Goal: Information Seeking & Learning: Learn about a topic

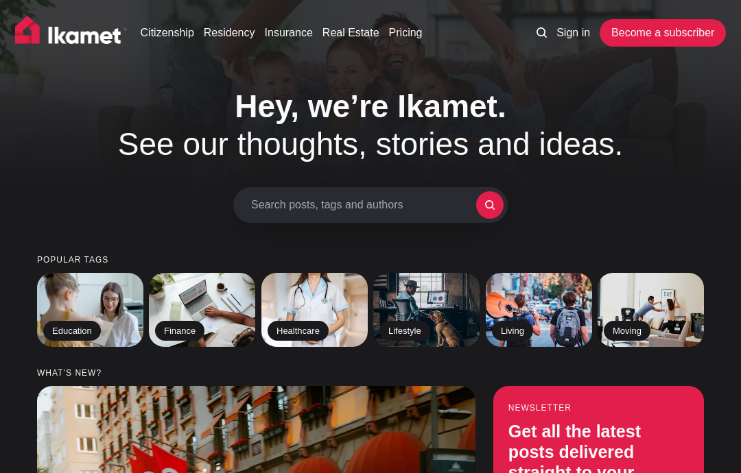
click at [231, 32] on link "Residency" at bounding box center [229, 33] width 51 height 16
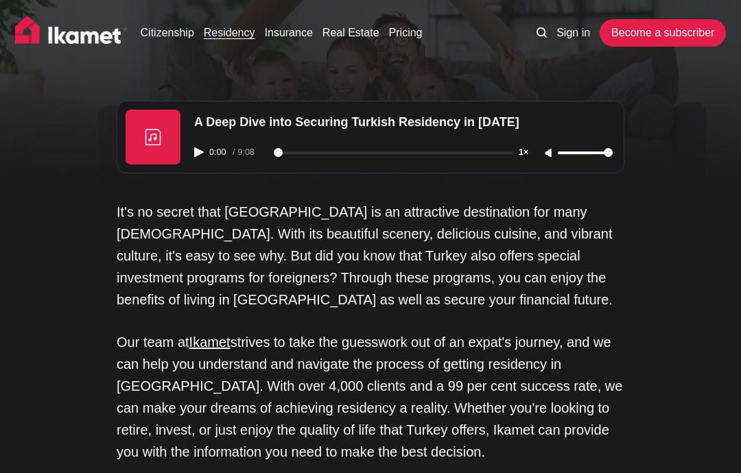
click at [207, 149] on div "0:00 / 9:08 1×" at bounding box center [403, 152] width 435 height 35
click at [198, 150] on icon "Play audio" at bounding box center [199, 153] width 10 height 10
type input "5"
type input "34"
click at [578, 152] on input "range" at bounding box center [585, 153] width 55 height 3
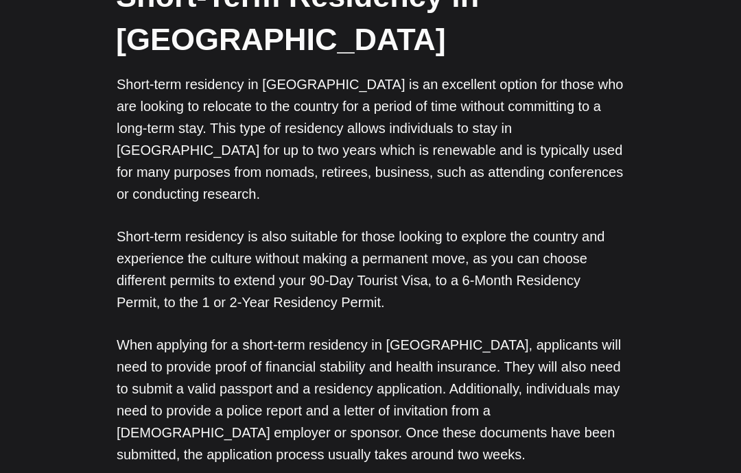
scroll to position [784, 0]
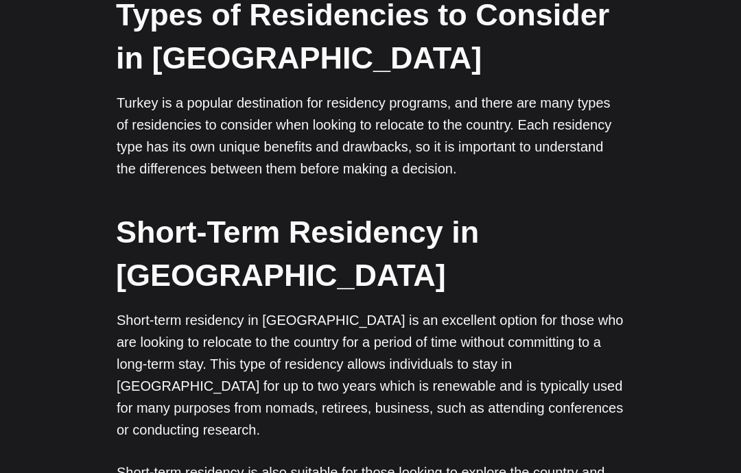
scroll to position [0, 0]
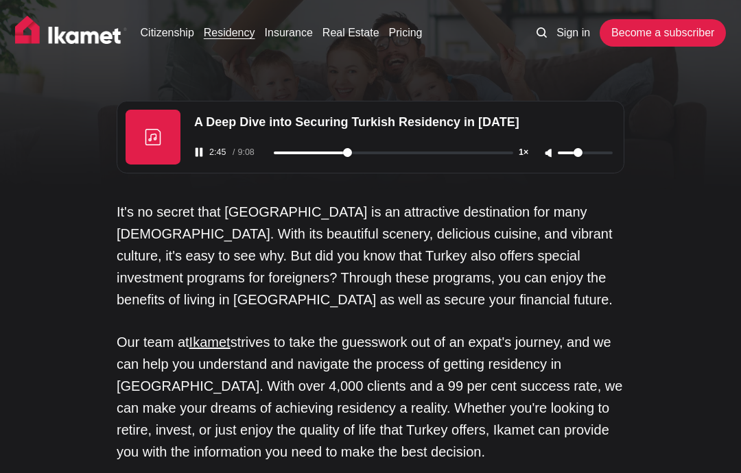
type input "166"
click at [354, 36] on link "Real Estate" at bounding box center [351, 33] width 57 height 16
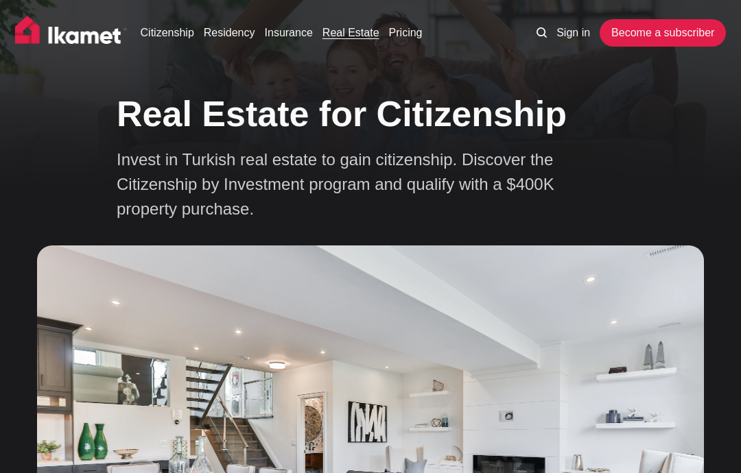
click at [175, 33] on link "Citizenship" at bounding box center [168, 33] width 54 height 16
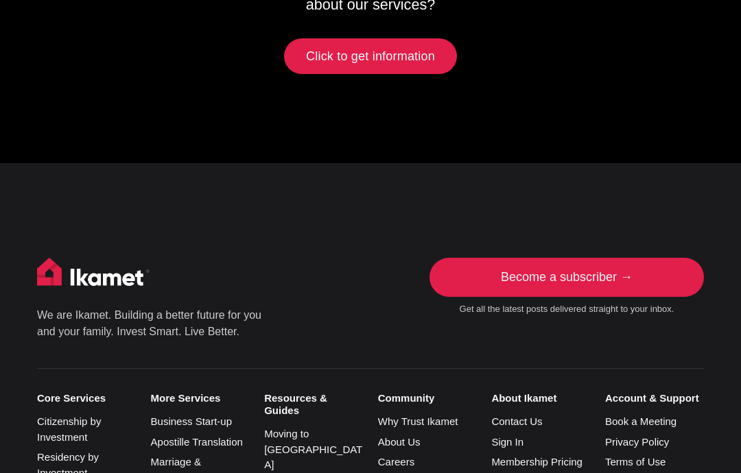
scroll to position [6421, 0]
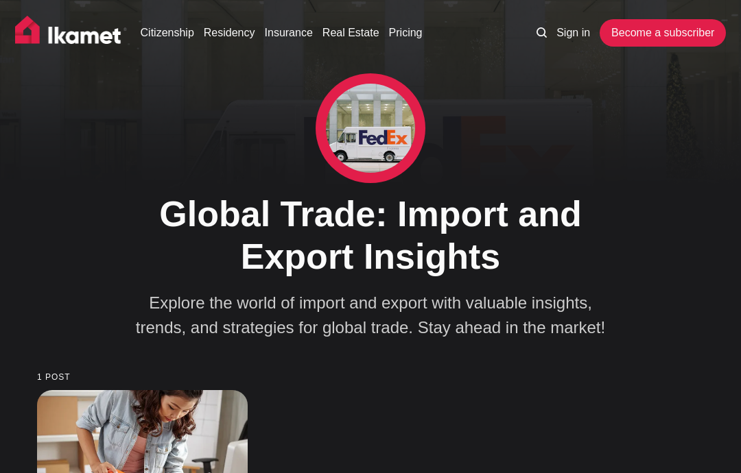
click at [81, 31] on img at bounding box center [71, 33] width 113 height 34
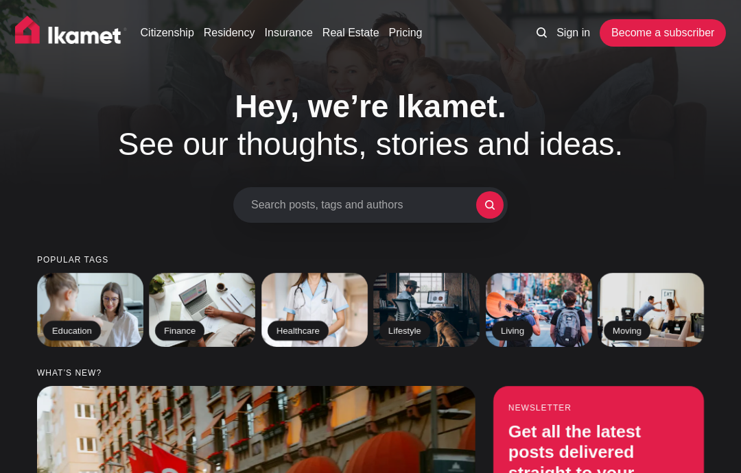
click at [631, 312] on img at bounding box center [651, 310] width 108 height 76
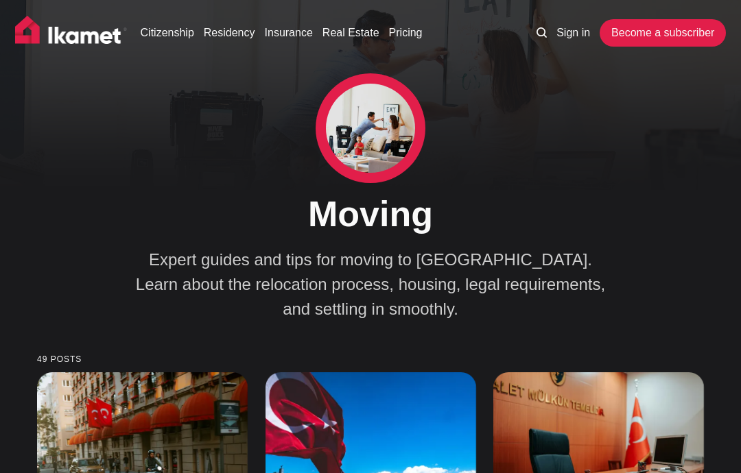
click at [60, 27] on img at bounding box center [71, 33] width 113 height 34
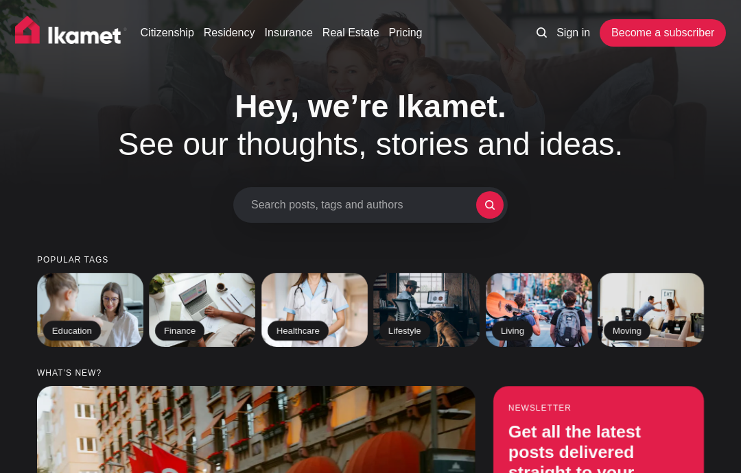
click at [72, 319] on img at bounding box center [90, 310] width 108 height 76
